Goal: Task Accomplishment & Management: Manage account settings

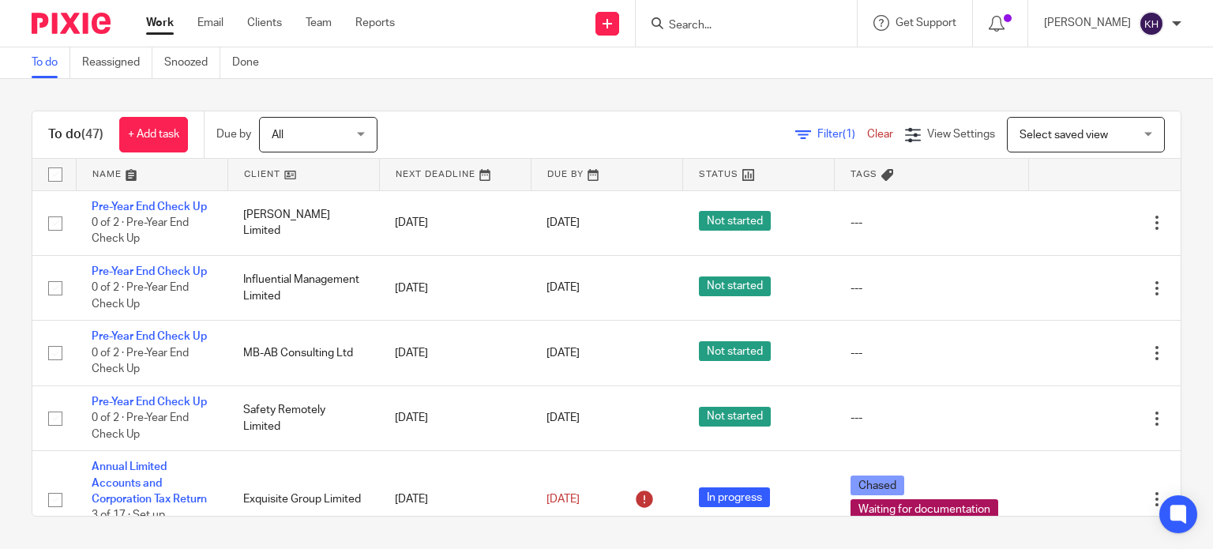
scroll to position [1580, 0]
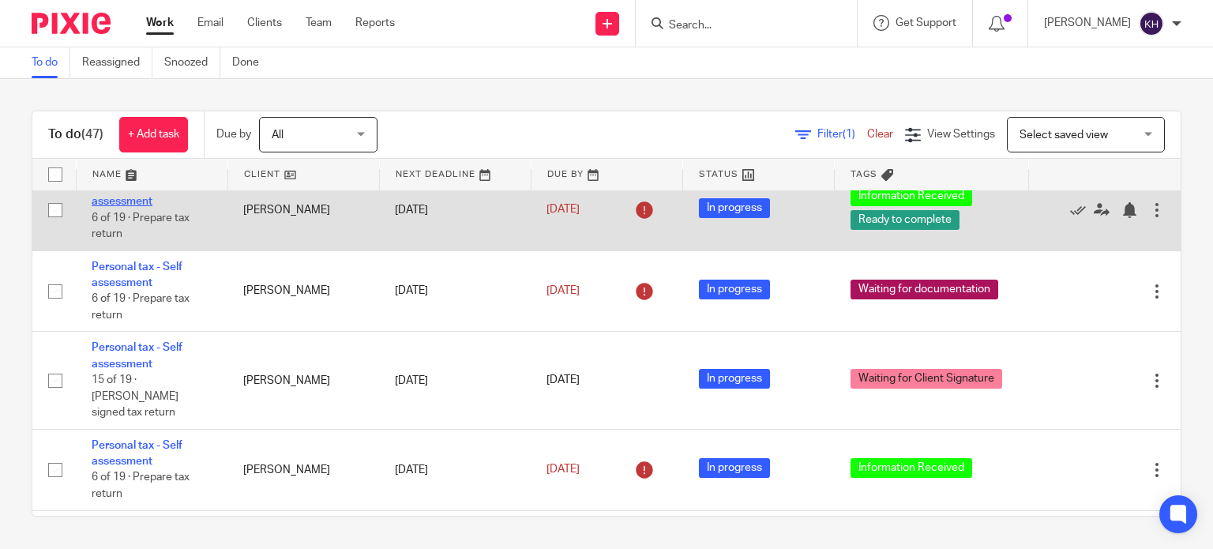
click at [113, 207] on link "Personal tax - Self assessment" at bounding box center [137, 193] width 91 height 27
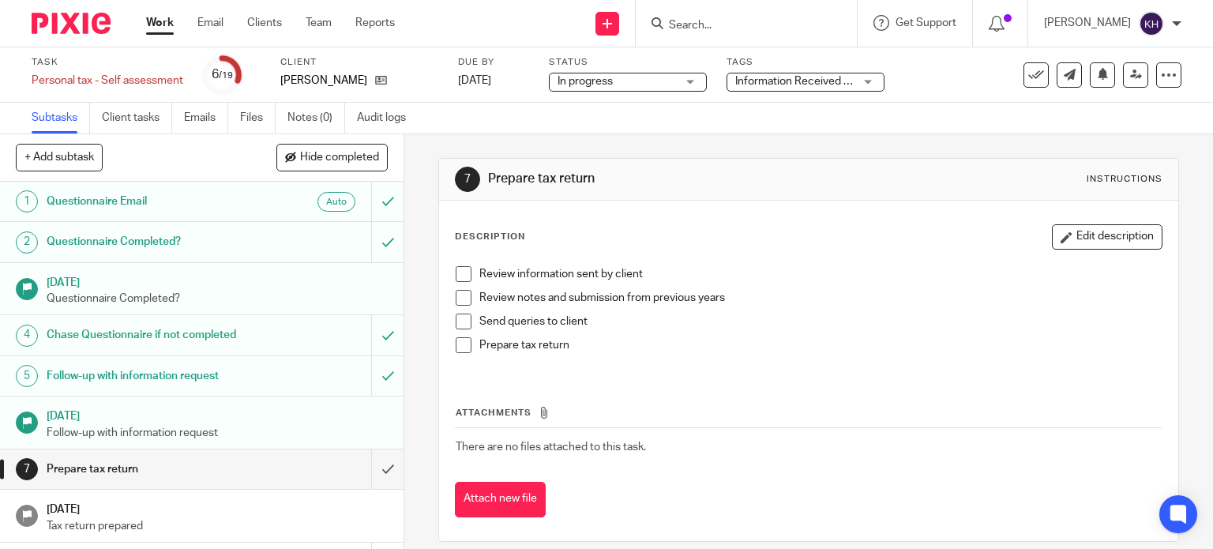
click at [825, 85] on span "Information Received + 1" at bounding box center [796, 81] width 123 height 11
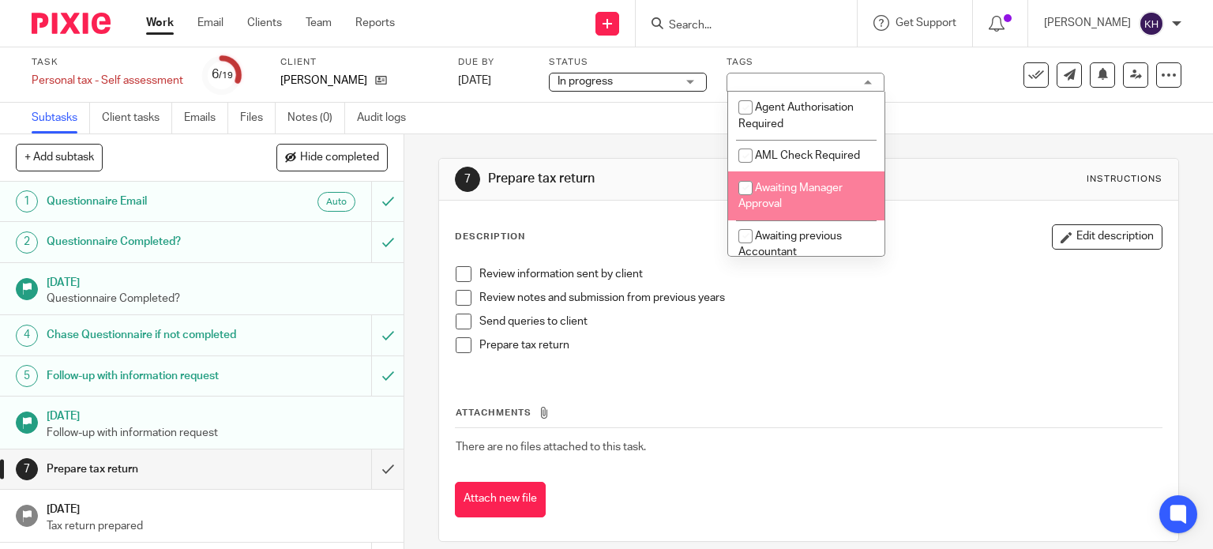
click at [809, 192] on span "Awaiting Manager Approval" at bounding box center [791, 196] width 104 height 28
checkbox input "true"
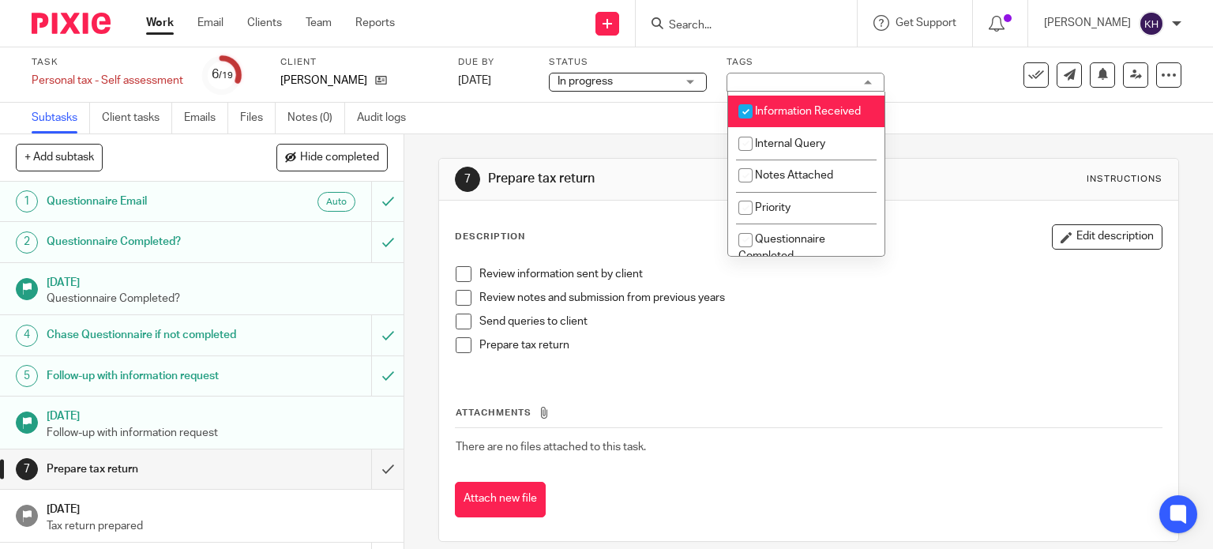
click at [814, 122] on li "Information Received" at bounding box center [806, 112] width 156 height 32
checkbox input "false"
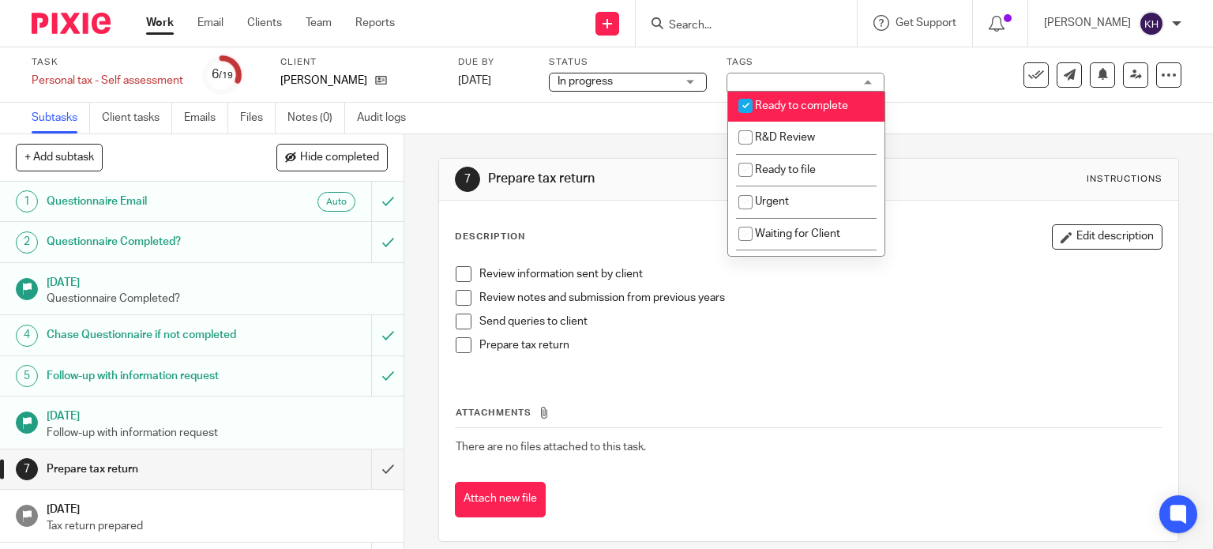
scroll to position [395, 0]
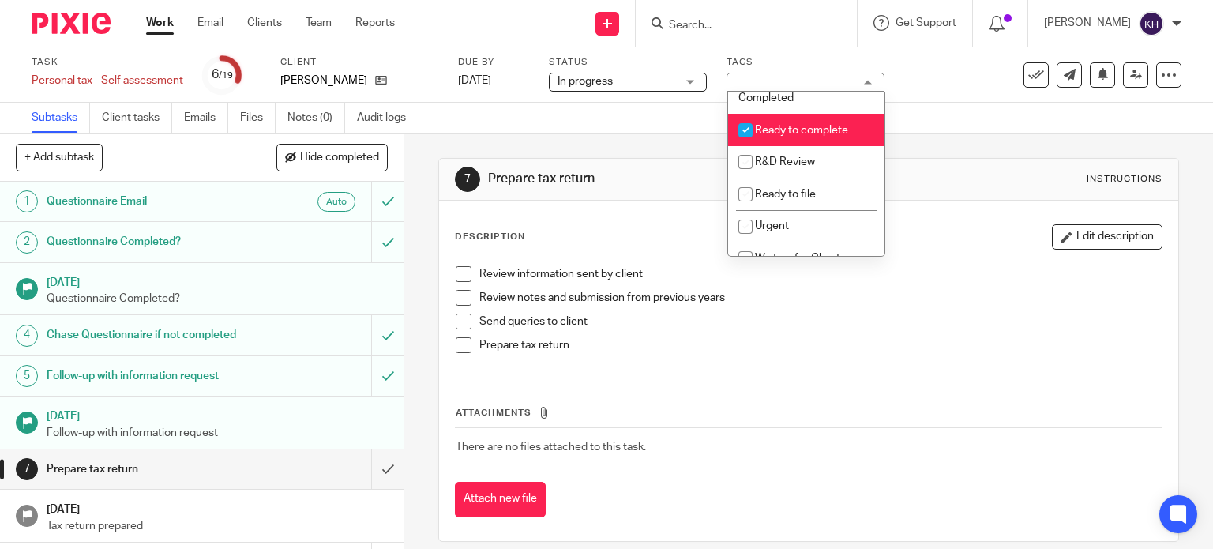
click at [825, 114] on li "Questionnaire Completed" at bounding box center [806, 90] width 156 height 48
click at [818, 103] on li "Questionnaire Completed" at bounding box center [806, 90] width 156 height 48
checkbox input "false"
click at [813, 136] on span "Ready to complete" at bounding box center [801, 130] width 93 height 11
checkbox input "false"
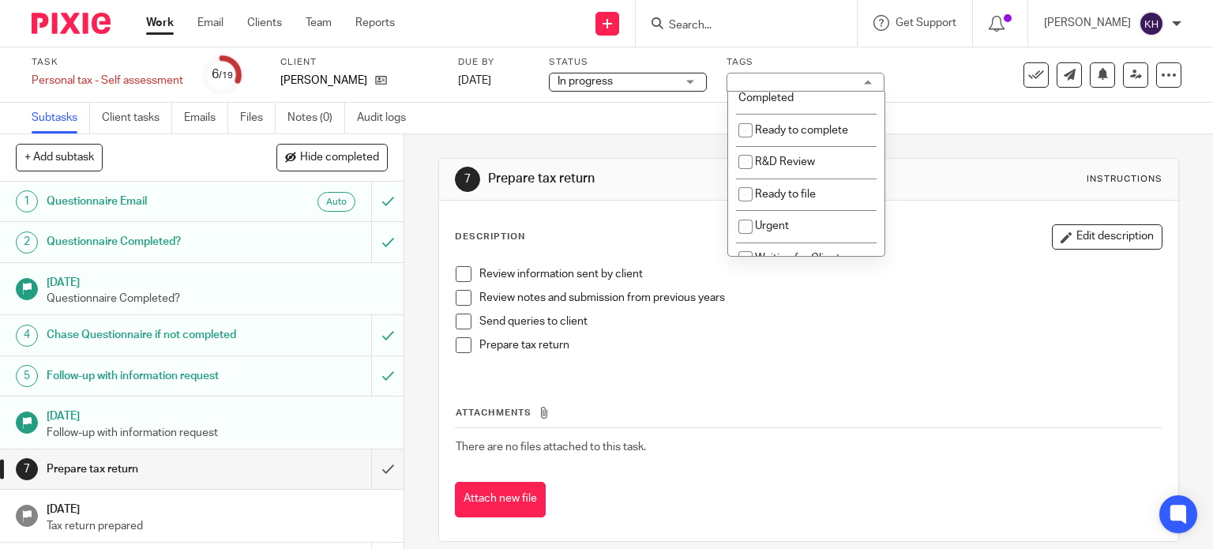
click at [934, 125] on div "Subtasks Client tasks Emails Files Notes (0) Audit logs" at bounding box center [606, 119] width 1213 height 32
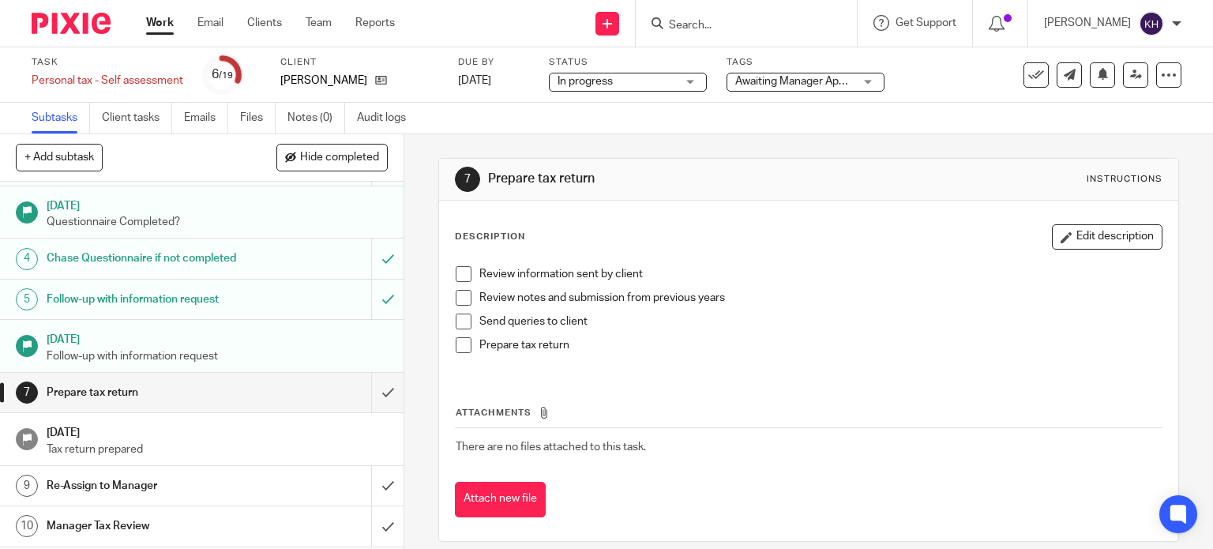
scroll to position [158, 0]
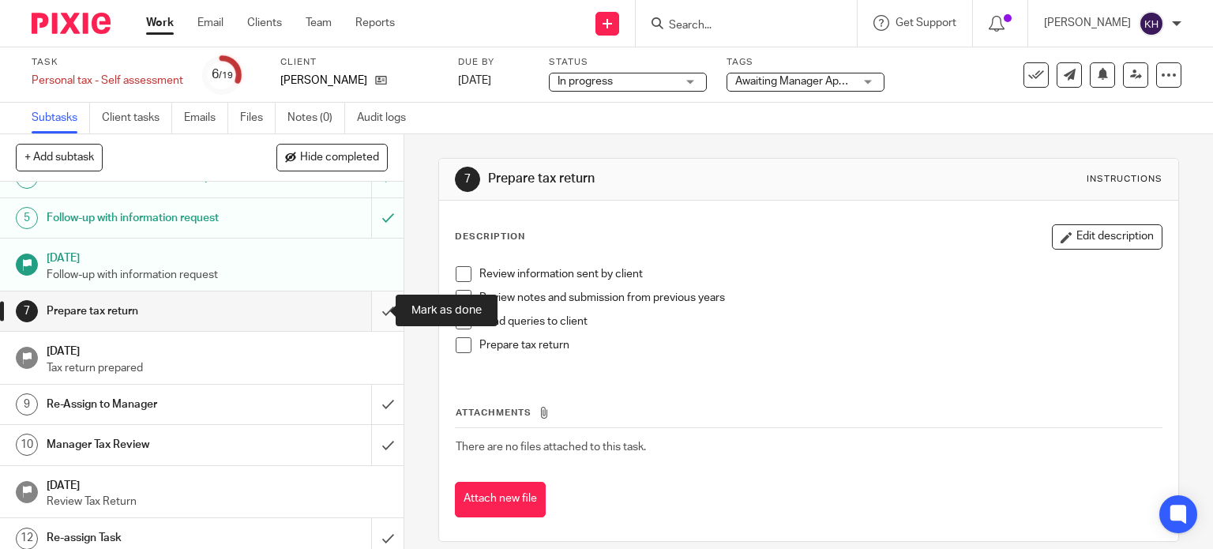
click at [373, 311] on input "submit" at bounding box center [202, 310] width 404 height 39
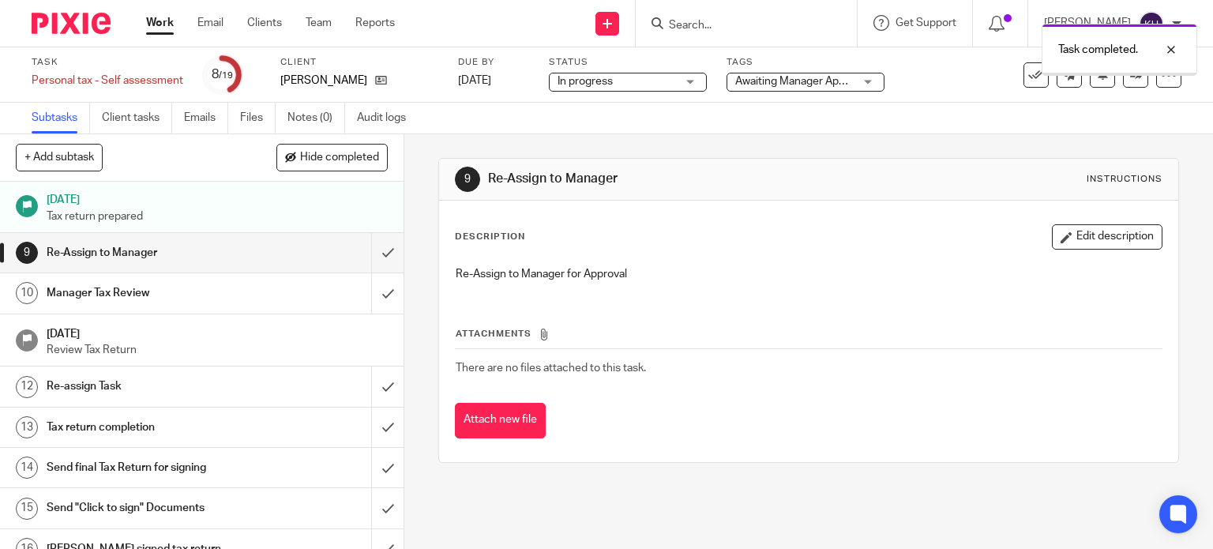
scroll to position [316, 0]
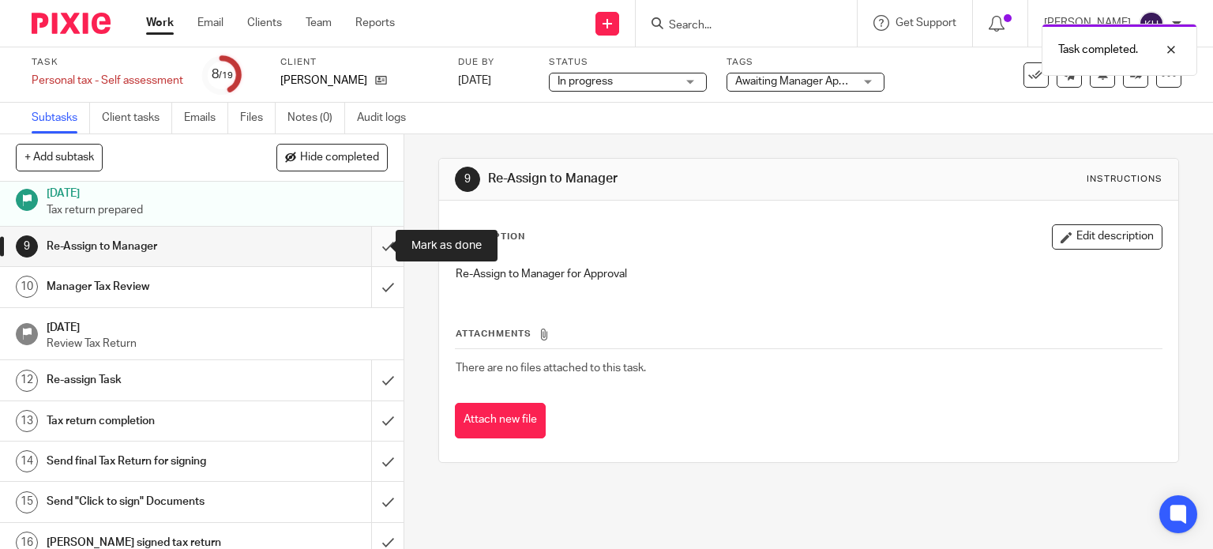
click at [370, 248] on input "submit" at bounding box center [202, 246] width 404 height 39
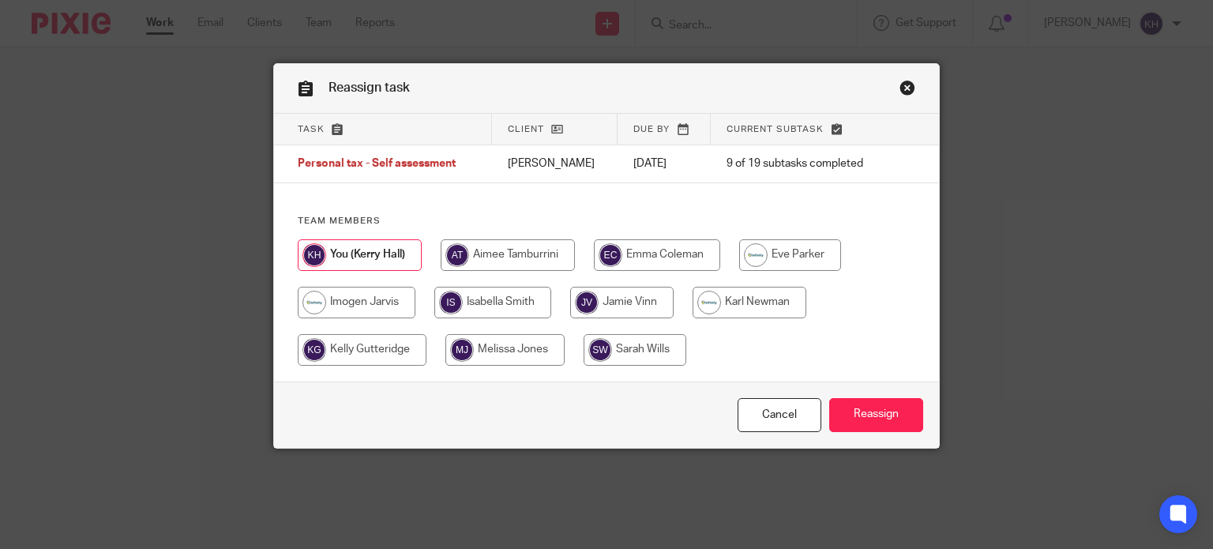
click at [521, 258] on input "radio" at bounding box center [508, 255] width 134 height 32
radio input "true"
click at [888, 427] on input "Reassign" at bounding box center [876, 415] width 94 height 34
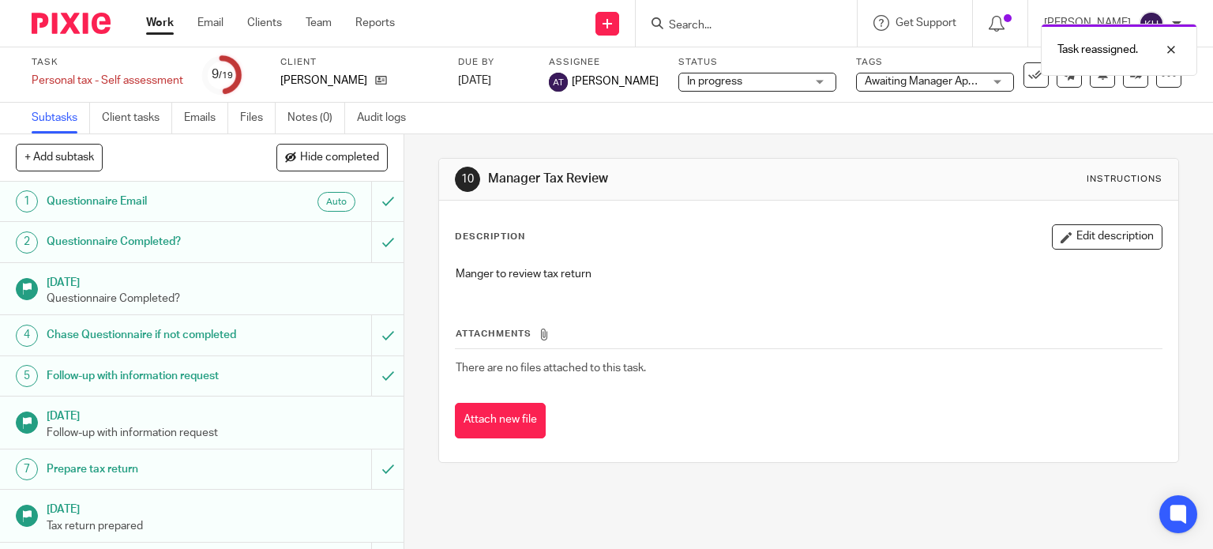
click at [776, 338] on th "Attachments" at bounding box center [809, 337] width 709 height 23
